Goal: Transaction & Acquisition: Purchase product/service

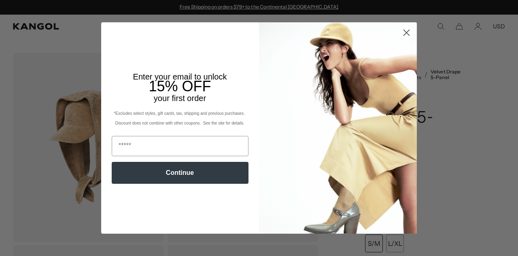
click at [406, 32] on circle "Close dialog" at bounding box center [406, 32] width 13 height 13
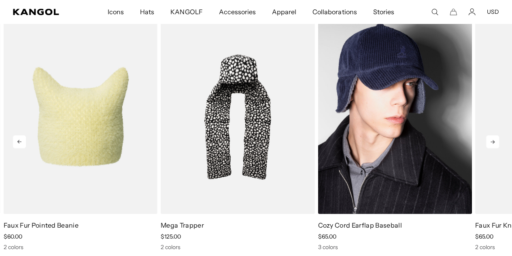
scroll to position [0, 167]
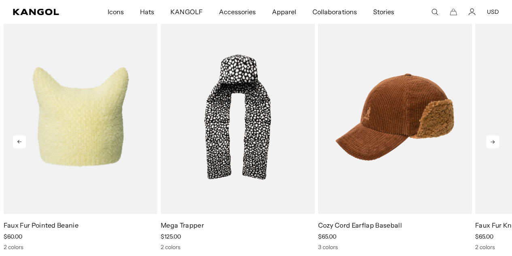
click at [492, 141] on icon at bounding box center [492, 141] width 13 height 13
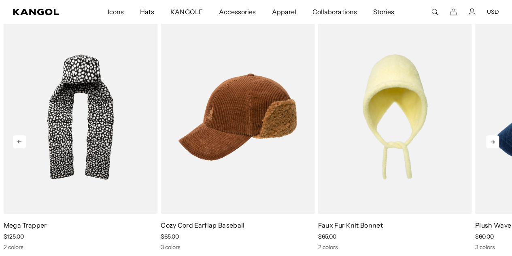
scroll to position [0, 0]
click at [492, 141] on icon at bounding box center [492, 141] width 13 height 13
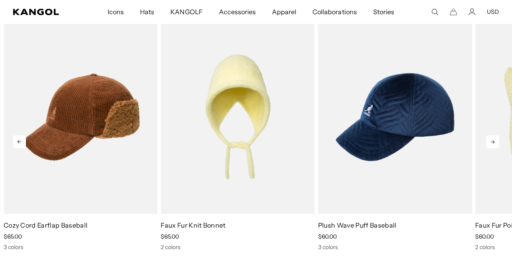
click at [492, 141] on icon at bounding box center [492, 141] width 13 height 13
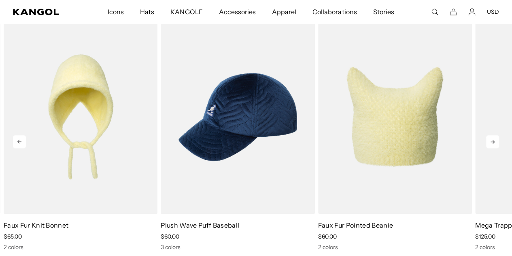
click at [492, 141] on icon at bounding box center [492, 141] width 13 height 13
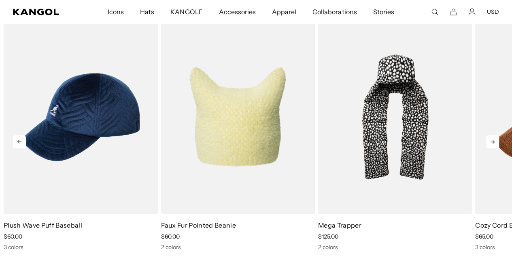
scroll to position [0, 167]
click at [492, 141] on icon at bounding box center [492, 141] width 13 height 13
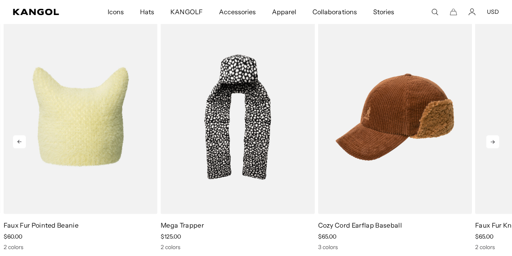
click at [492, 141] on icon at bounding box center [492, 141] width 13 height 13
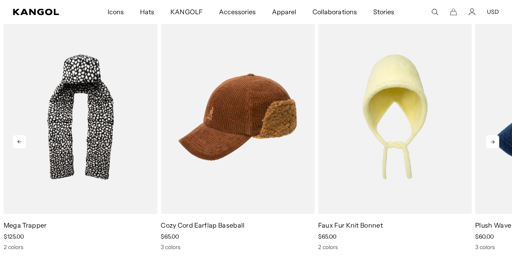
click at [492, 141] on icon at bounding box center [492, 141] width 13 height 13
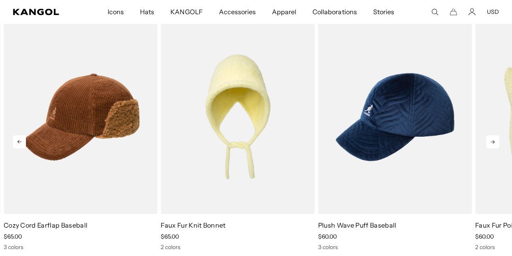
click at [492, 141] on icon at bounding box center [492, 141] width 13 height 13
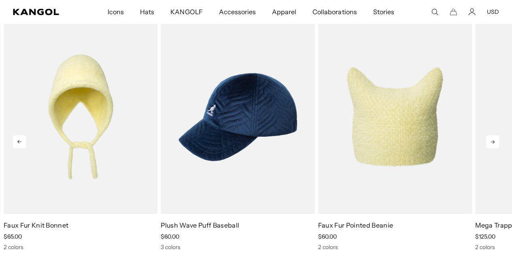
click at [492, 141] on icon at bounding box center [492, 141] width 13 height 13
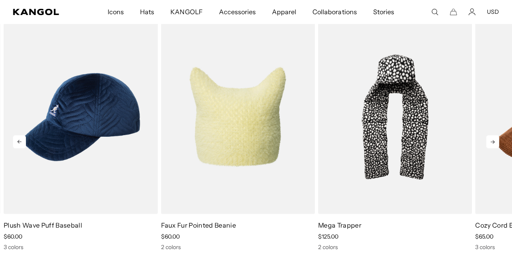
scroll to position [0, 0]
click at [492, 141] on icon at bounding box center [492, 141] width 13 height 13
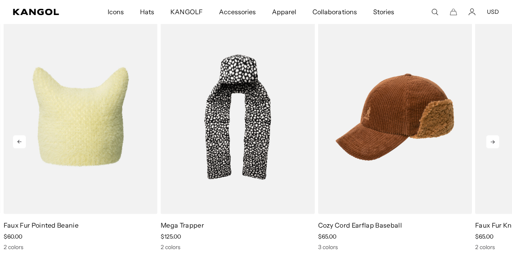
click at [492, 141] on icon at bounding box center [492, 141] width 13 height 13
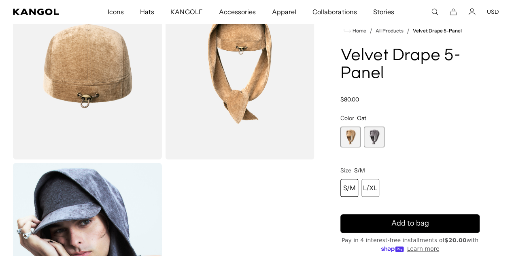
scroll to position [162, 0]
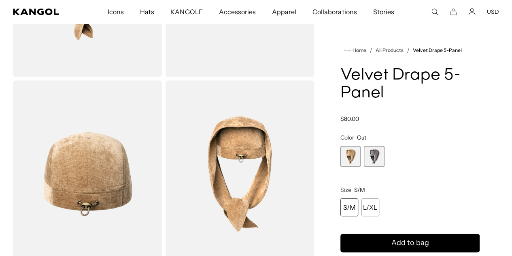
click at [382, 166] on span "2 of 2" at bounding box center [374, 156] width 21 height 21
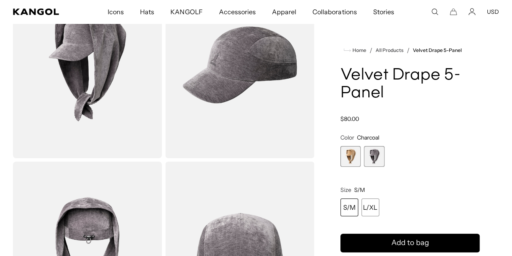
click at [361, 166] on span "1 of 2" at bounding box center [351, 156] width 21 height 21
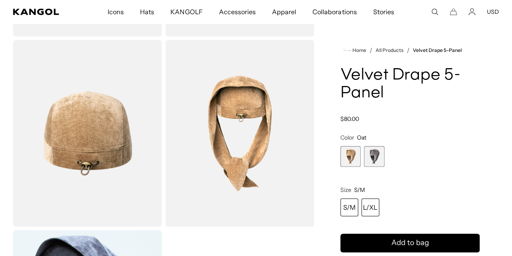
click at [379, 215] on div "L/XL" at bounding box center [371, 207] width 18 height 18
